Goal: Task Accomplishment & Management: Manage account settings

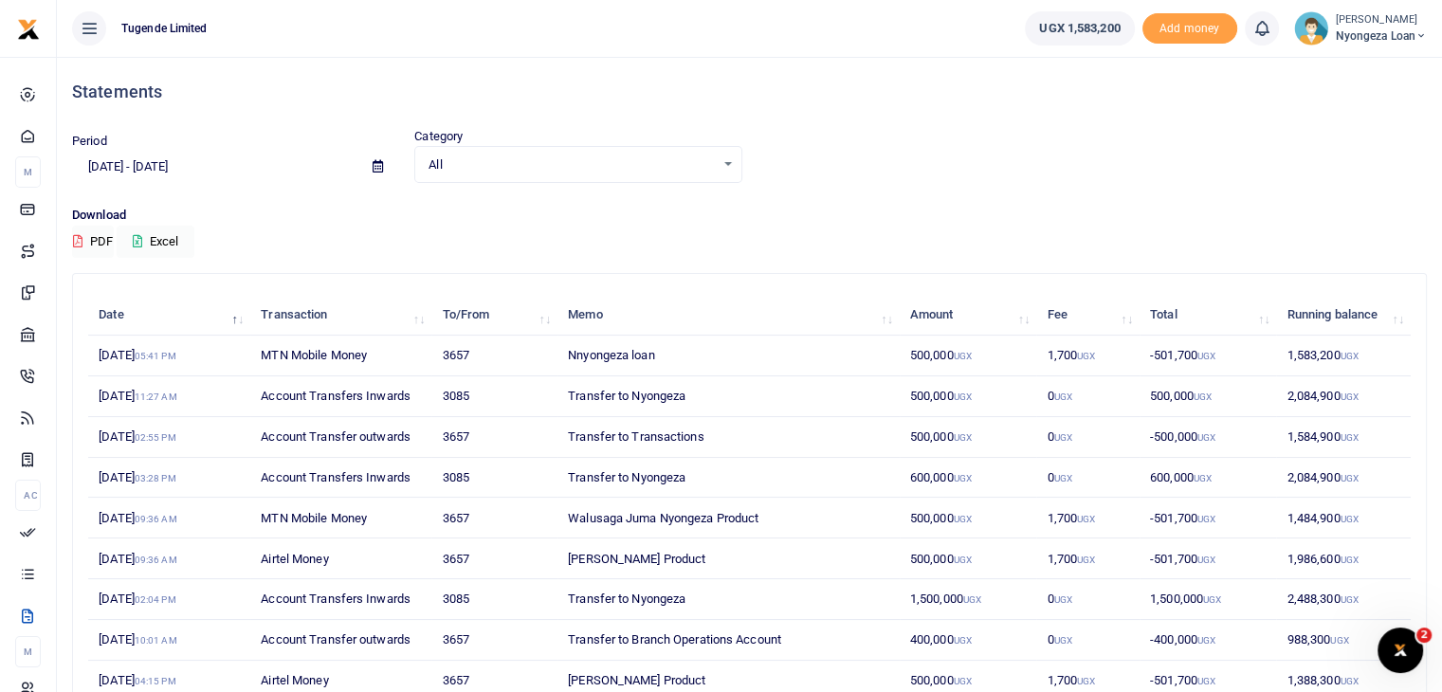
click at [1298, 39] on img at bounding box center [1311, 28] width 34 height 34
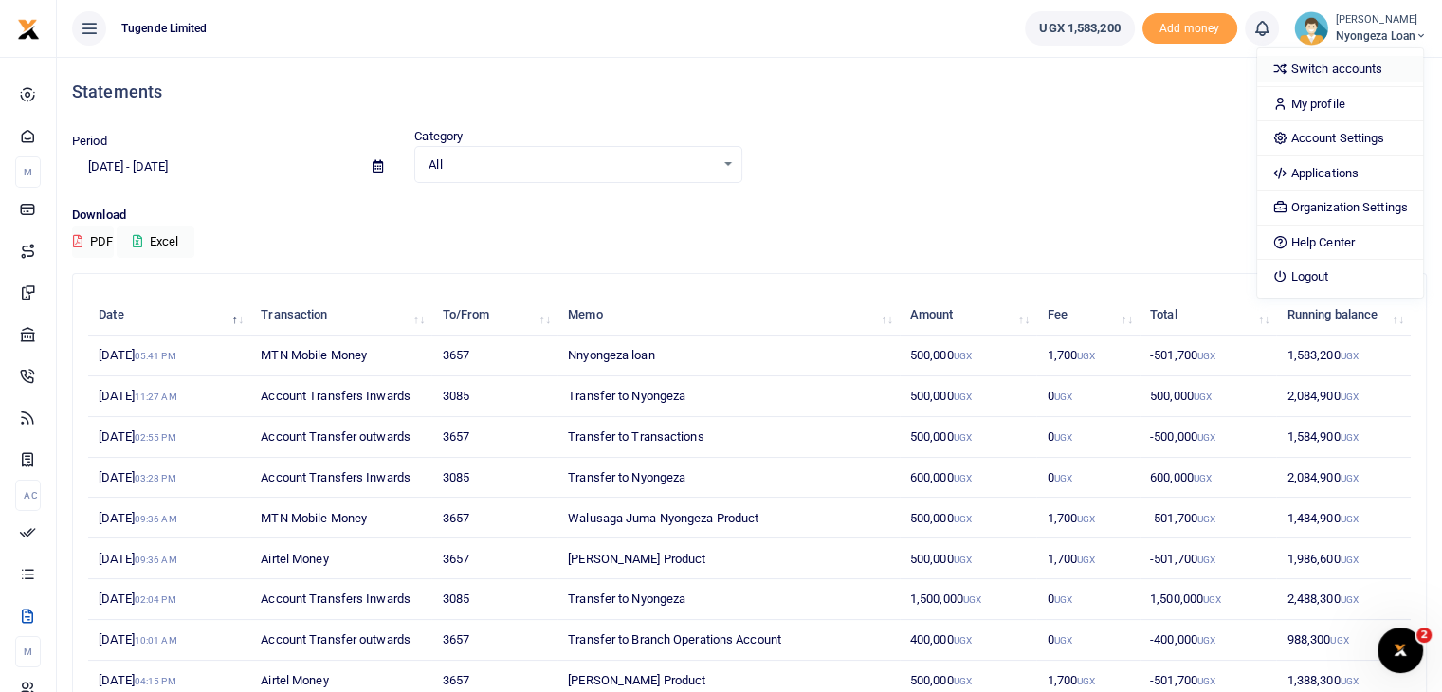
click at [1305, 66] on link "Switch accounts" at bounding box center [1340, 69] width 166 height 27
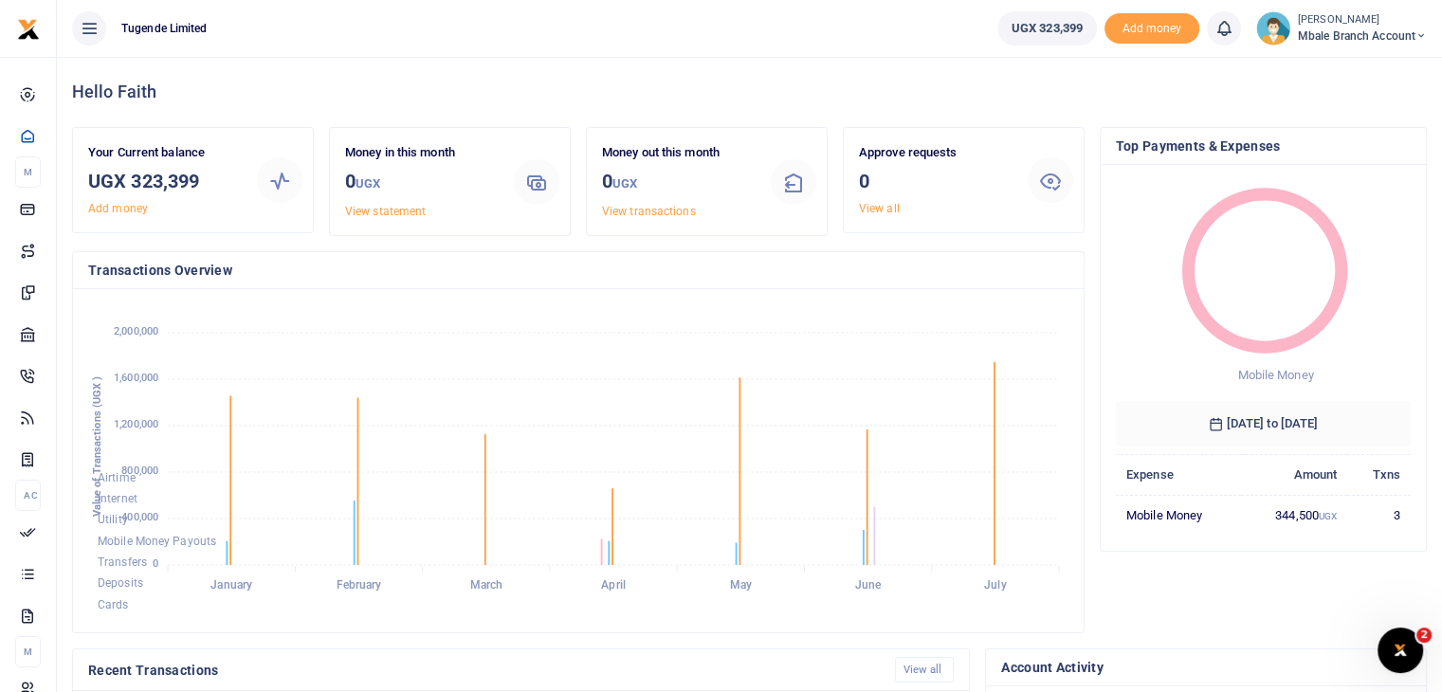
click at [1277, 32] on img at bounding box center [1273, 28] width 34 height 34
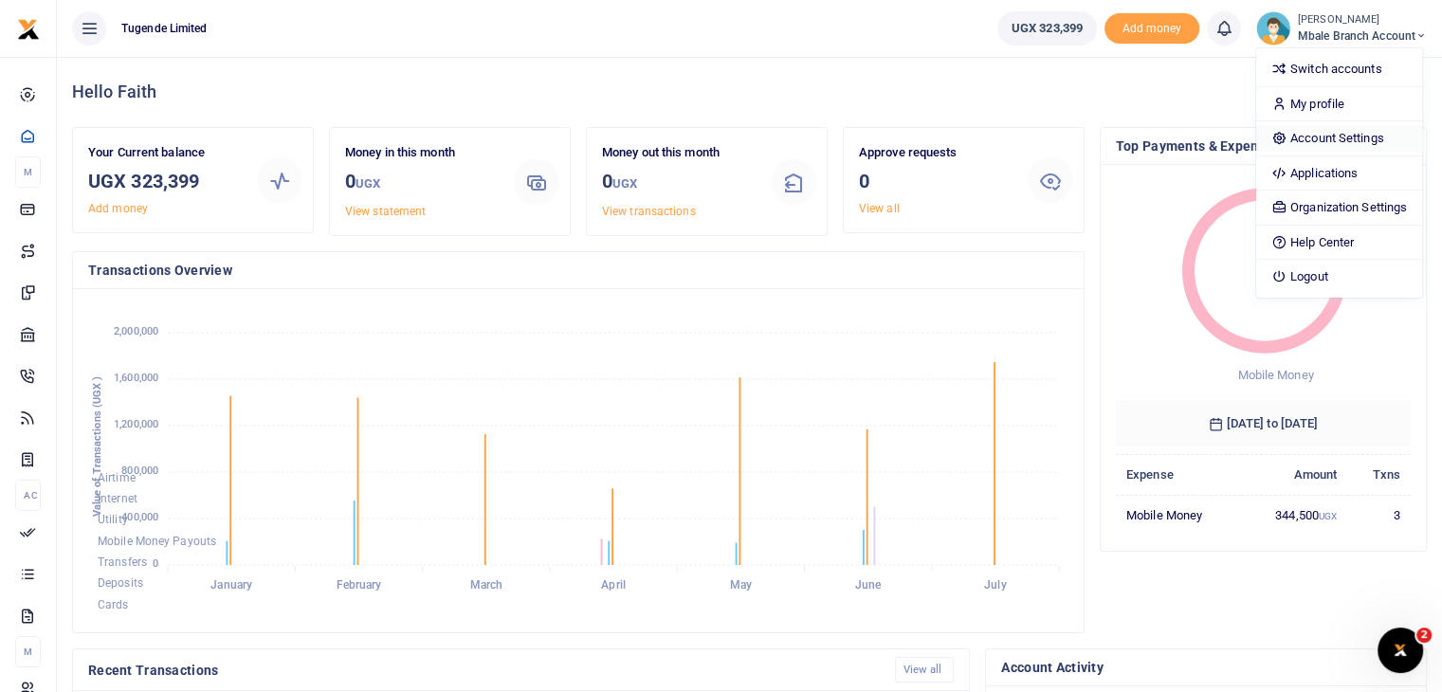
click at [1318, 146] on link "Account Settings" at bounding box center [1339, 138] width 166 height 27
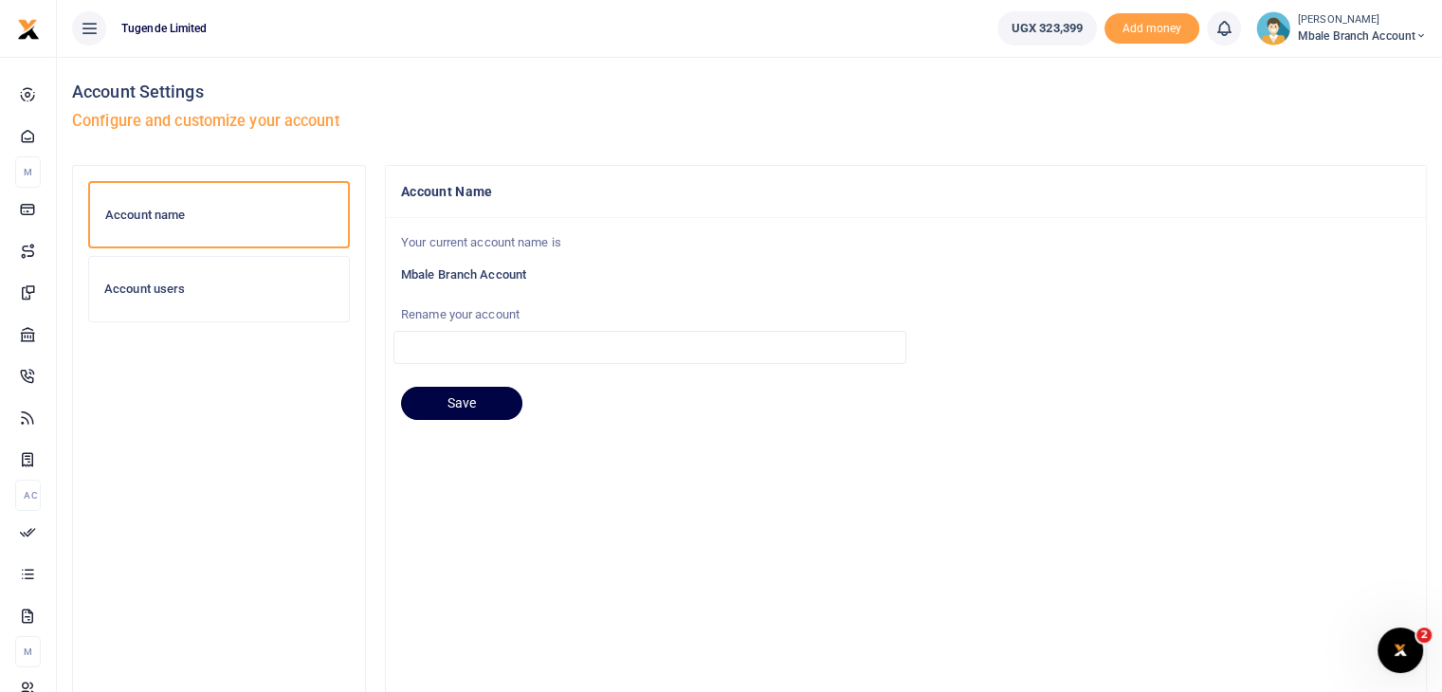
click at [148, 289] on h6 "Account users" at bounding box center [218, 289] width 229 height 15
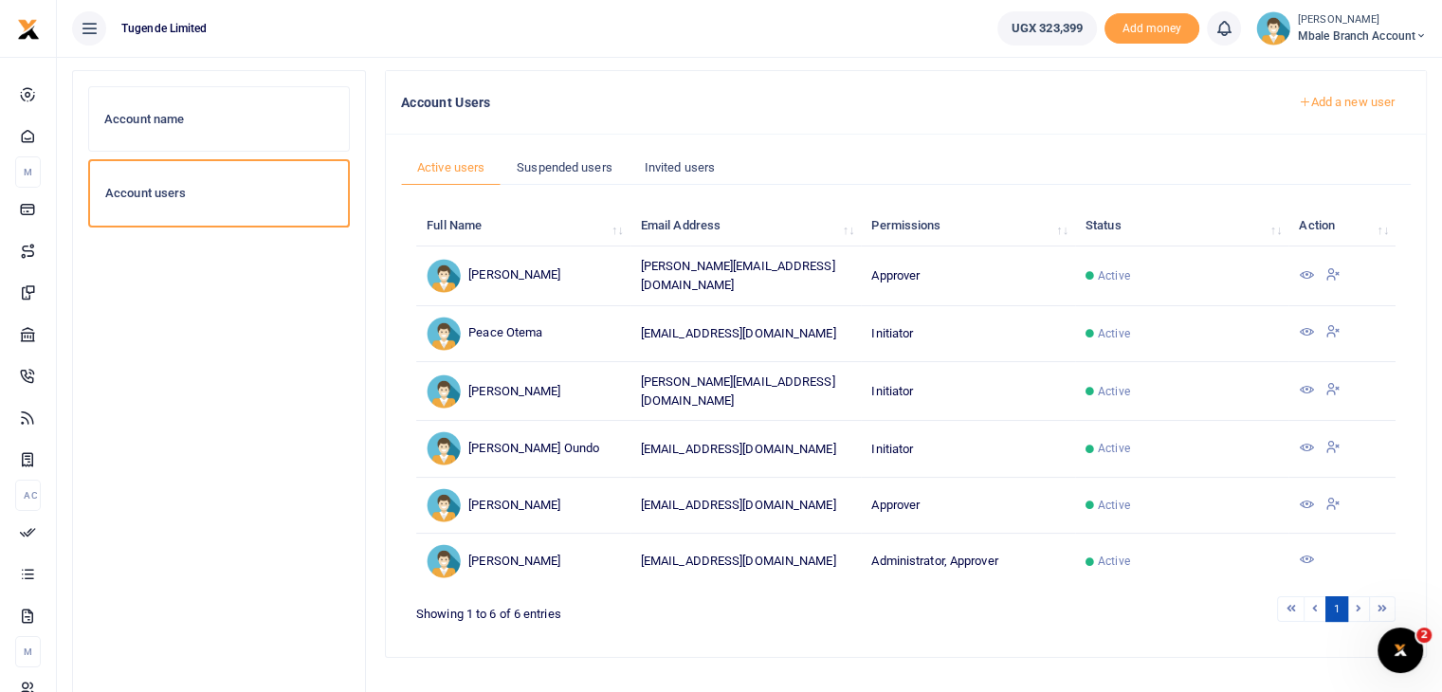
scroll to position [98, 0]
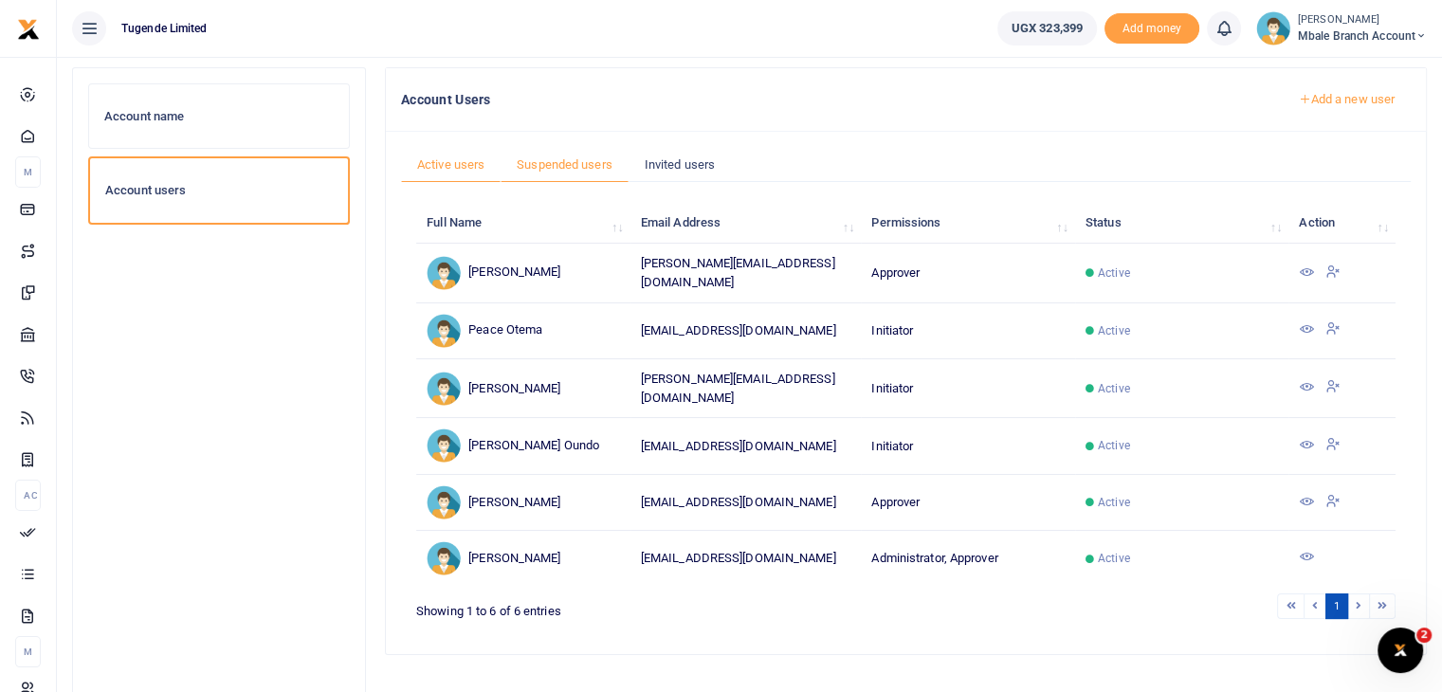
click at [564, 163] on link "Suspended users" at bounding box center [565, 165] width 128 height 36
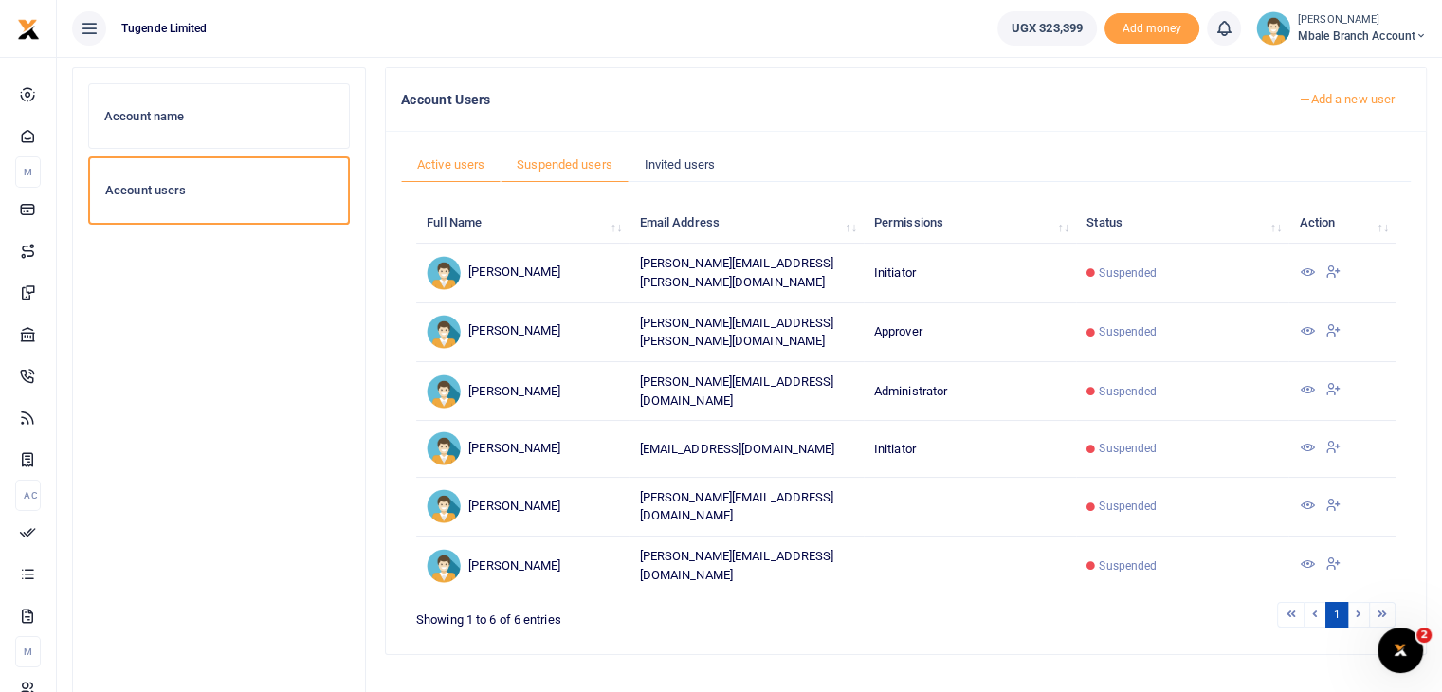
click at [459, 173] on link "Active users" at bounding box center [451, 165] width 100 height 36
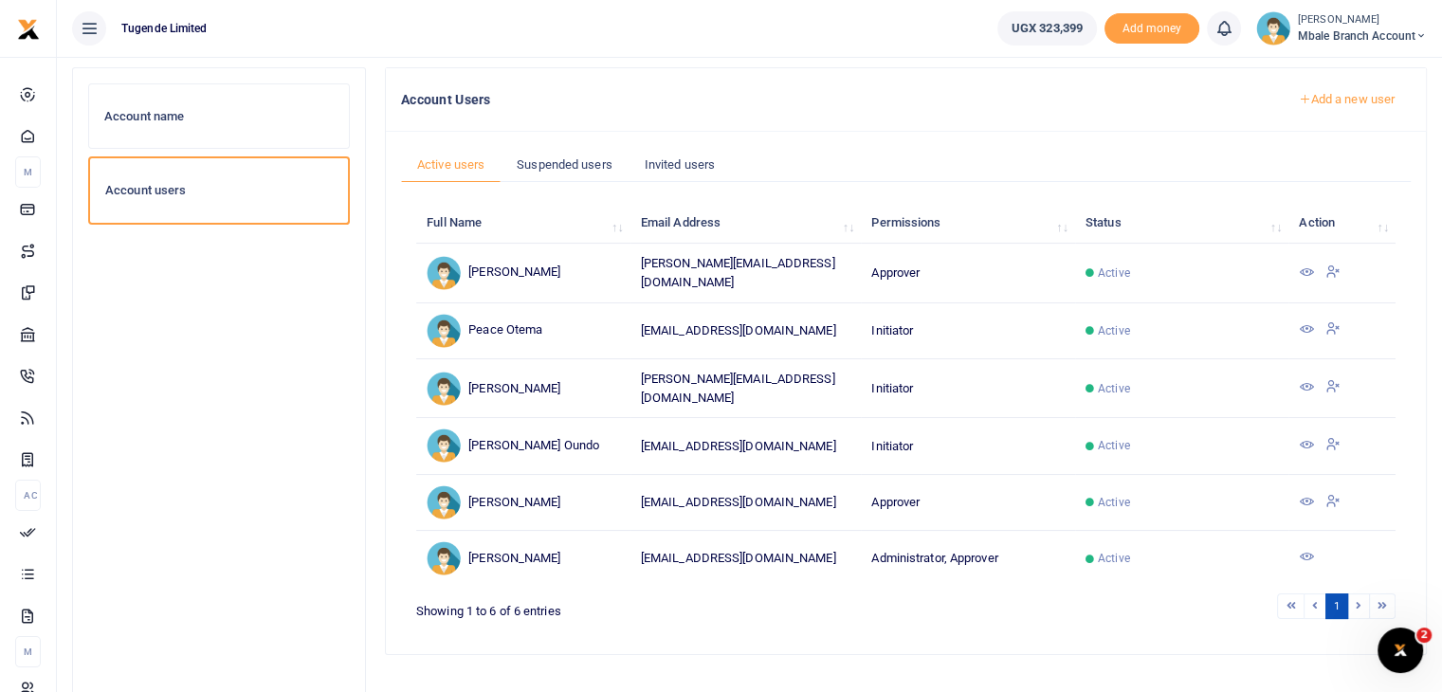
click at [1305, 440] on icon at bounding box center [1306, 444] width 15 height 15
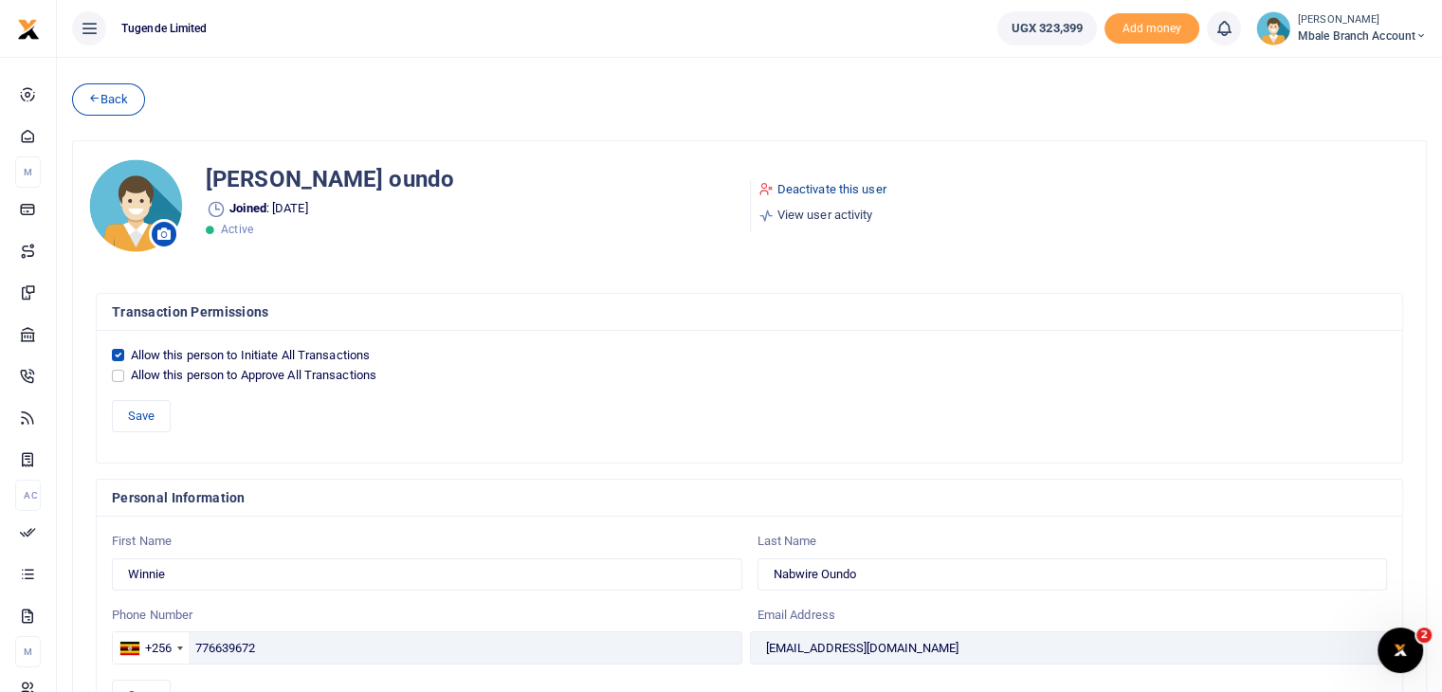
click at [762, 191] on icon at bounding box center [765, 188] width 15 height 15
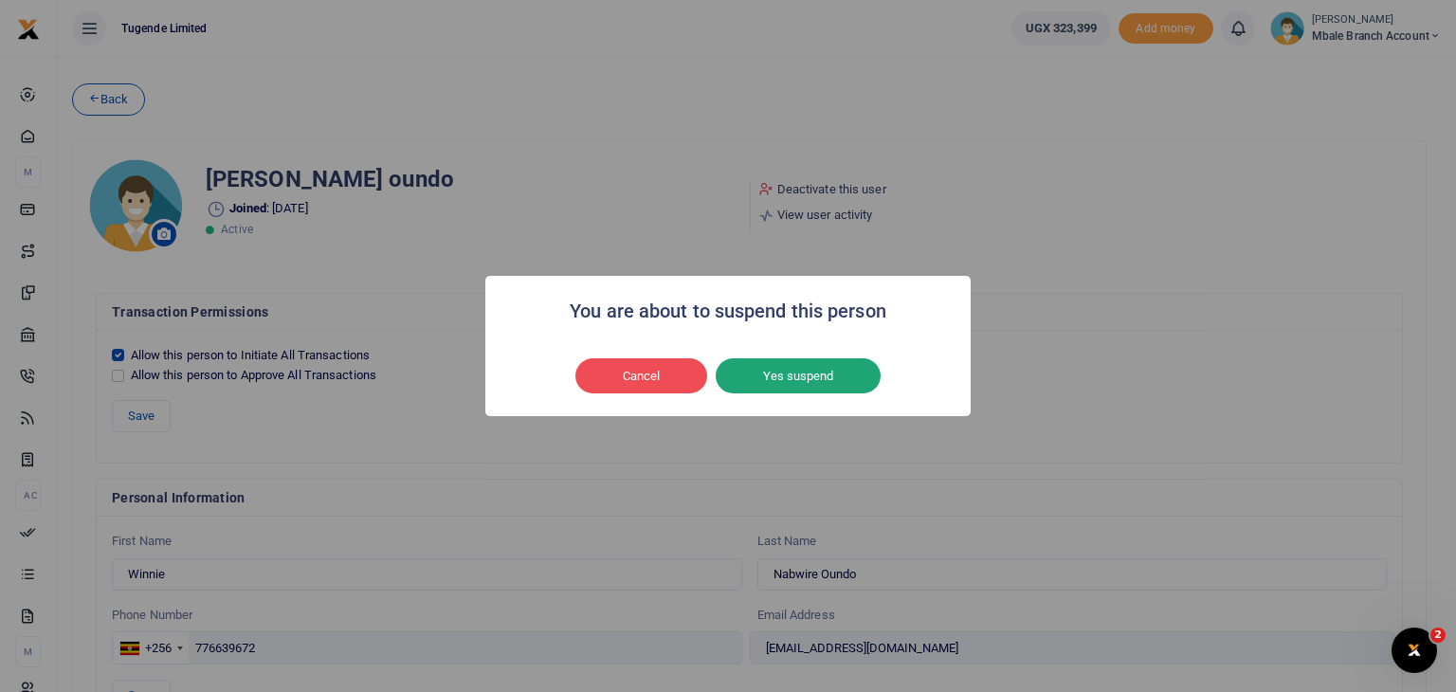
click at [806, 376] on button "Yes suspend" at bounding box center [798, 376] width 165 height 36
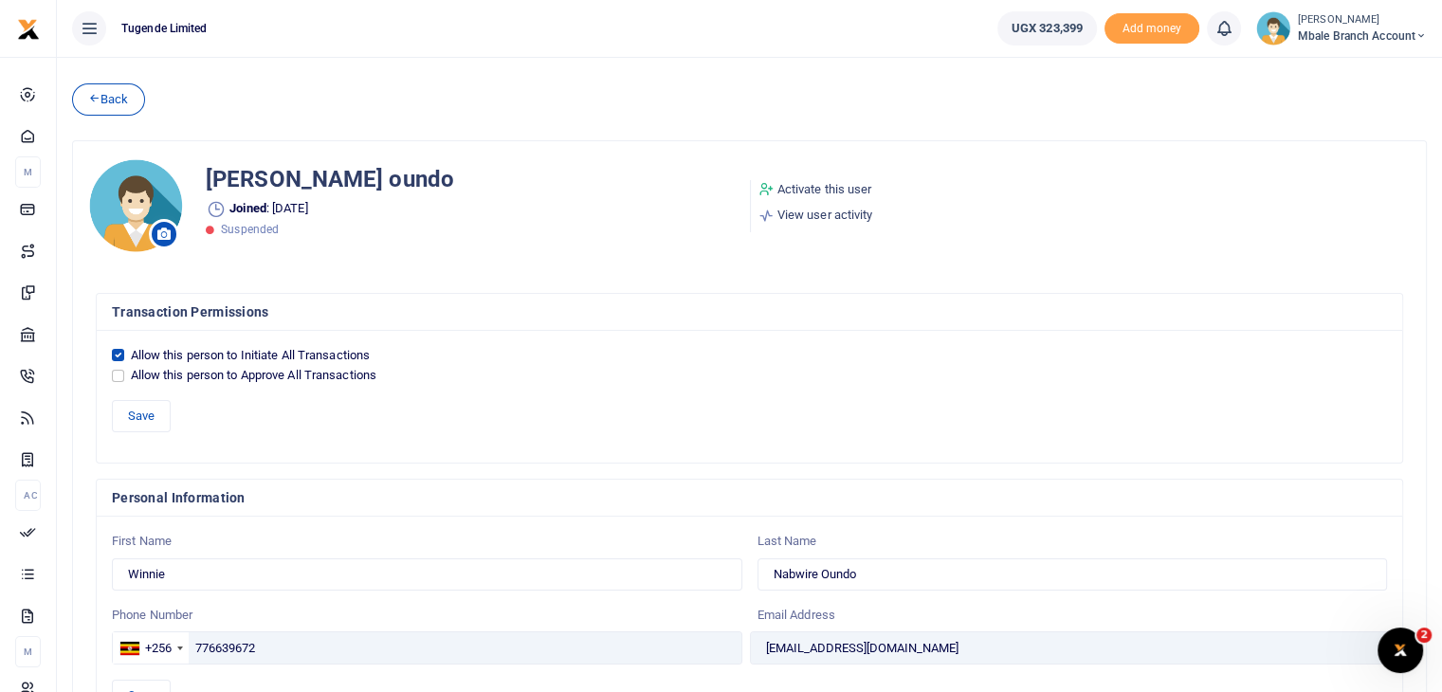
click at [1266, 29] on img at bounding box center [1273, 28] width 34 height 34
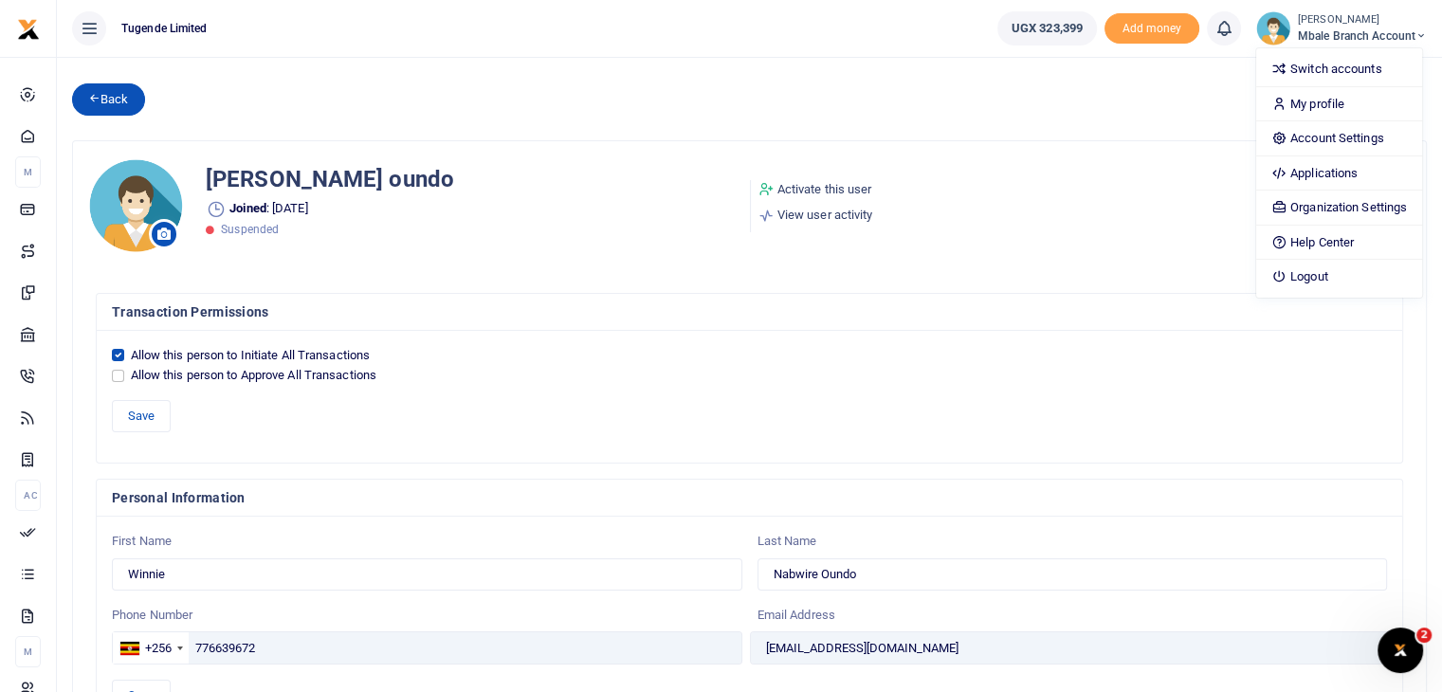
click at [110, 103] on link "Back" at bounding box center [108, 99] width 73 height 32
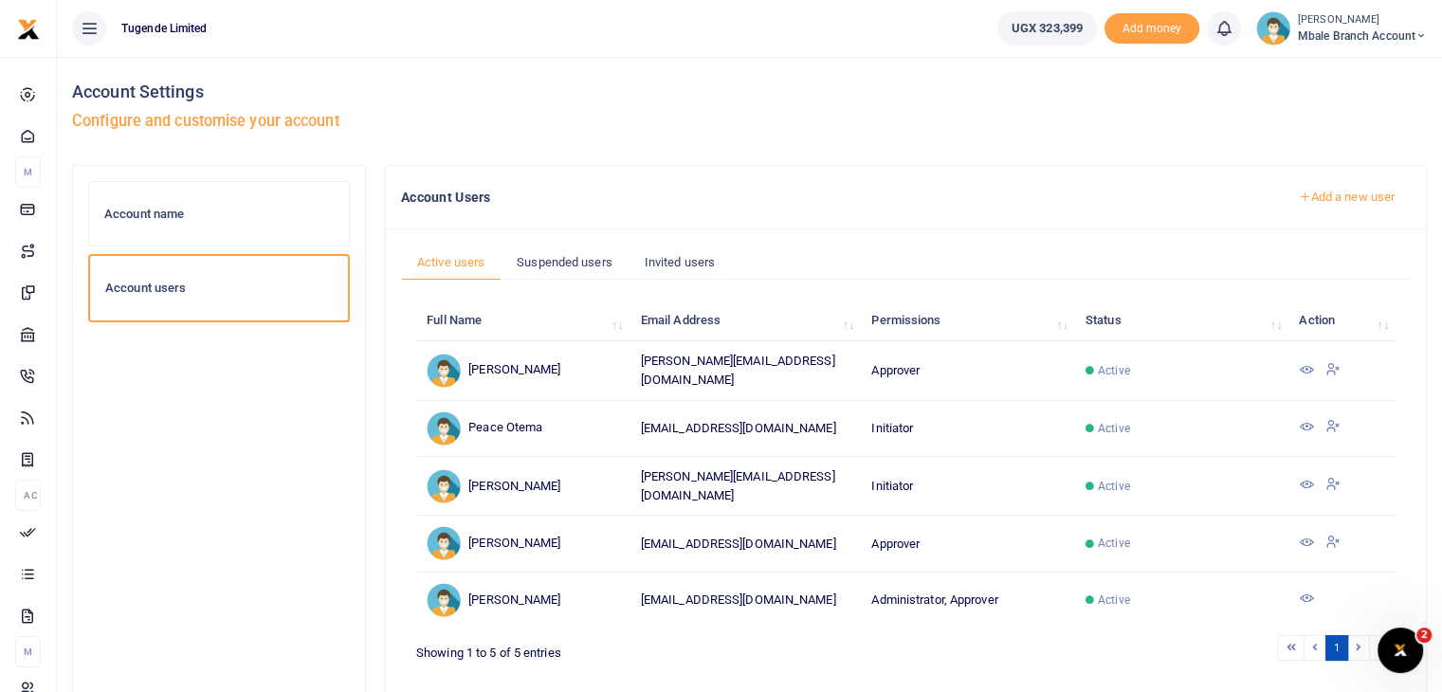
click at [1346, 196] on link "Add a new user" at bounding box center [1346, 197] width 129 height 32
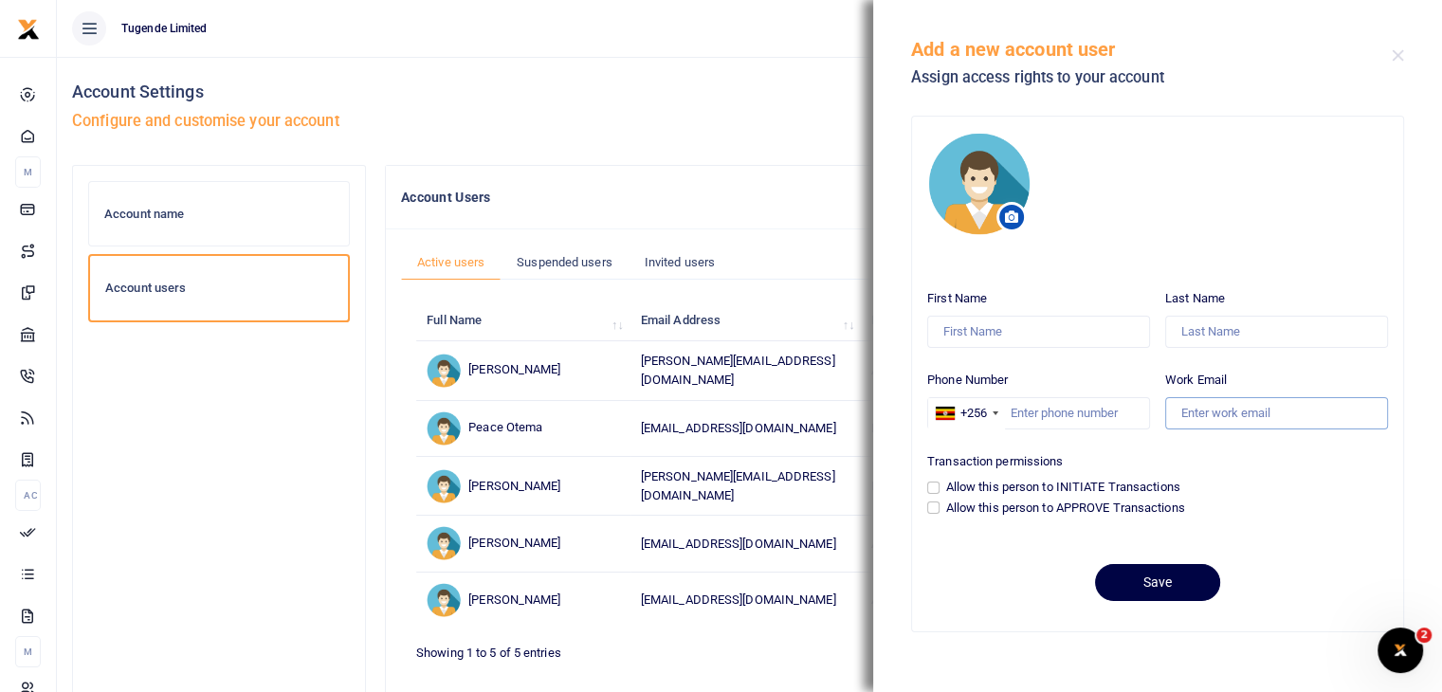
click at [1206, 408] on input "Work Email" at bounding box center [1276, 413] width 223 height 32
paste input "[PERSON_NAME][EMAIL_ADDRESS][DOMAIN_NAME]"
type input "[PERSON_NAME][EMAIL_ADDRESS][DOMAIN_NAME]"
click at [937, 488] on input "Allow this person to INITIATE Transactions" at bounding box center [933, 488] width 12 height 12
checkbox input "true"
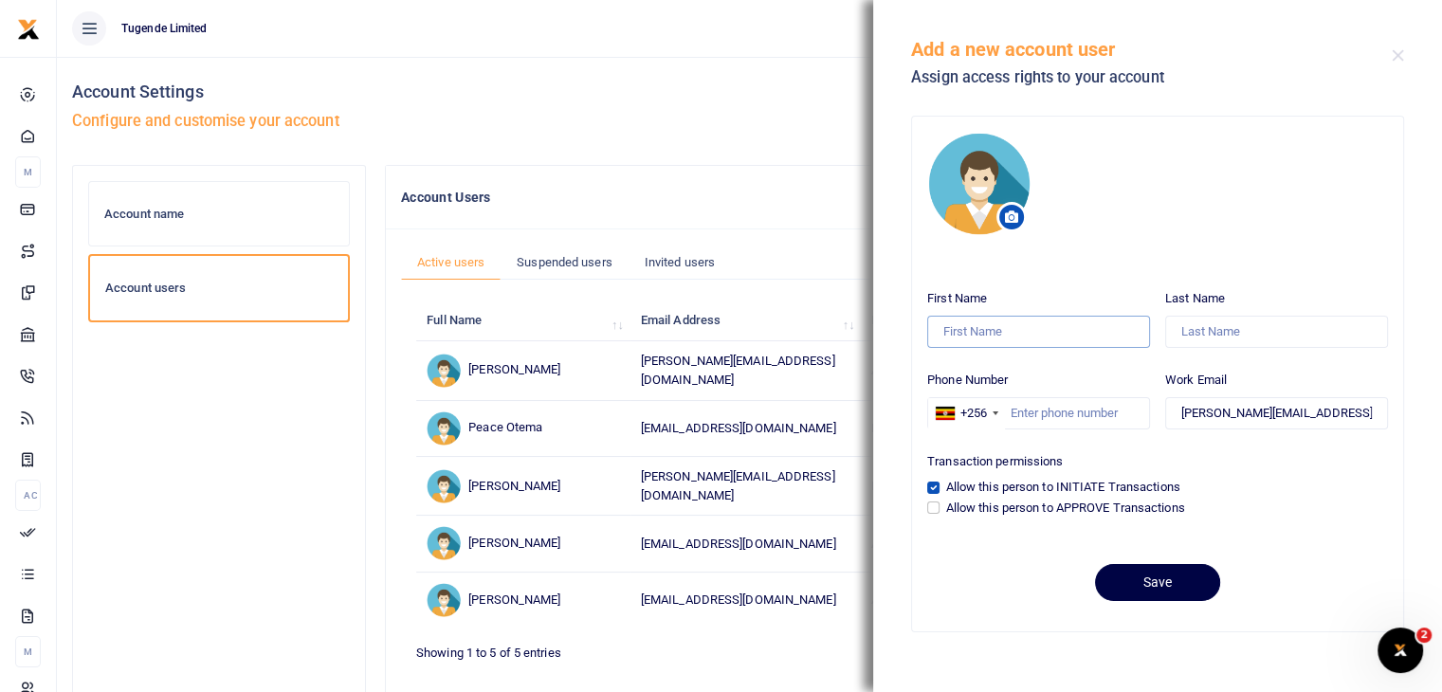
click at [988, 331] on input "First Name" at bounding box center [1038, 332] width 223 height 32
type input "[PERSON_NAME]"
click at [1221, 329] on input "Last Name" at bounding box center [1276, 332] width 223 height 32
type input "Musimbi"
click at [1028, 410] on input "Phone Number" at bounding box center [1038, 413] width 223 height 32
